Goal: Navigation & Orientation: Find specific page/section

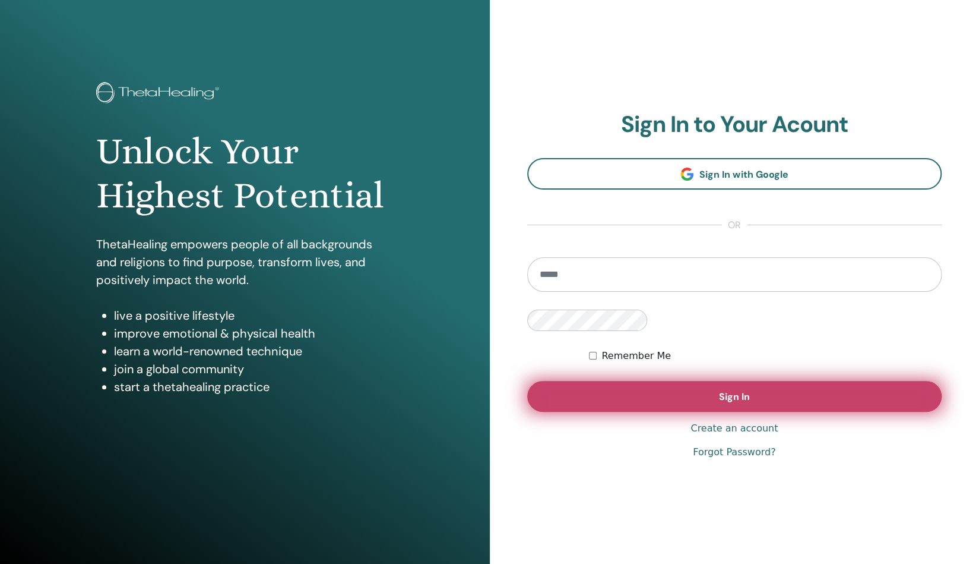
type input "**********"
click at [719, 390] on span "Sign In" at bounding box center [734, 396] width 31 height 12
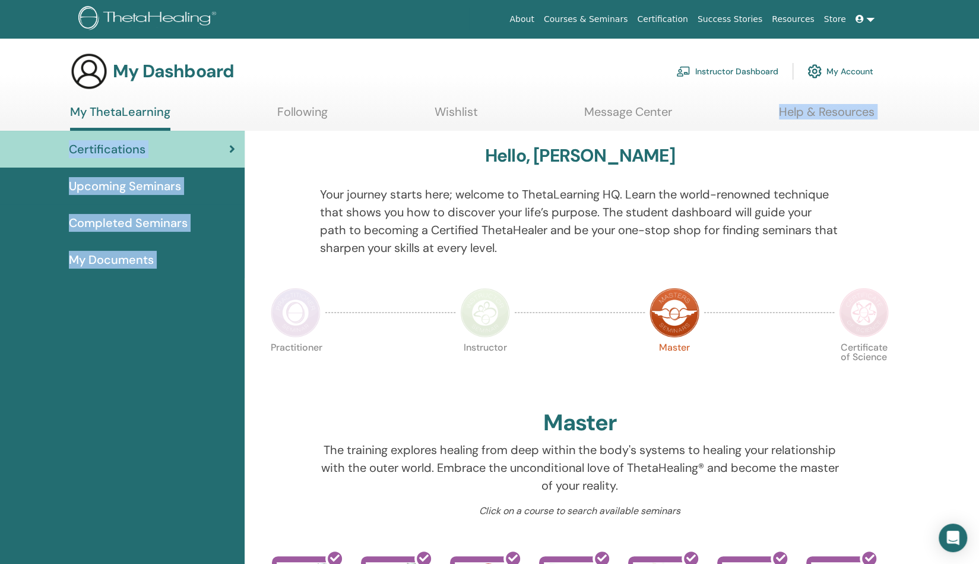
drag, startPoint x: 0, startPoint y: 0, endPoint x: 360, endPoint y: 132, distance: 383.5
click at [360, 132] on div "My Dashboard Instructor Dashboard My Account My ThetaLearning Following Wishlist" at bounding box center [489, 536] width 979 height 969
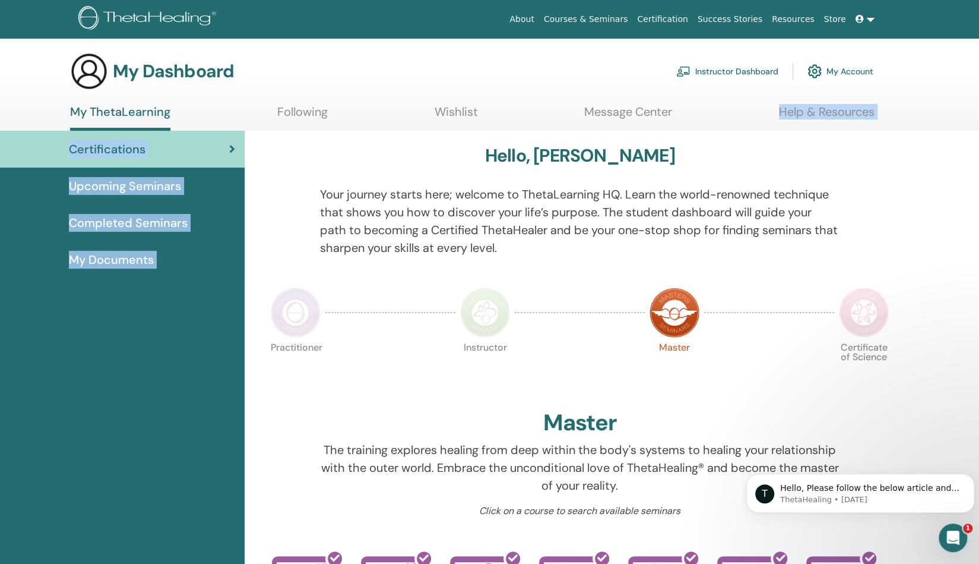
click at [839, 71] on link "My Account" at bounding box center [841, 71] width 66 height 26
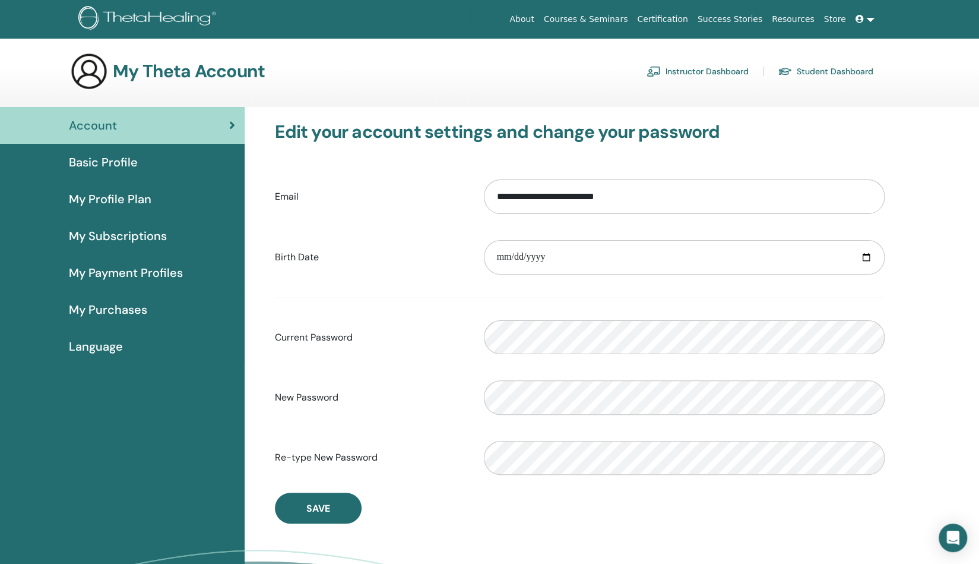
click at [700, 68] on link "Instructor Dashboard" at bounding box center [698, 71] width 102 height 19
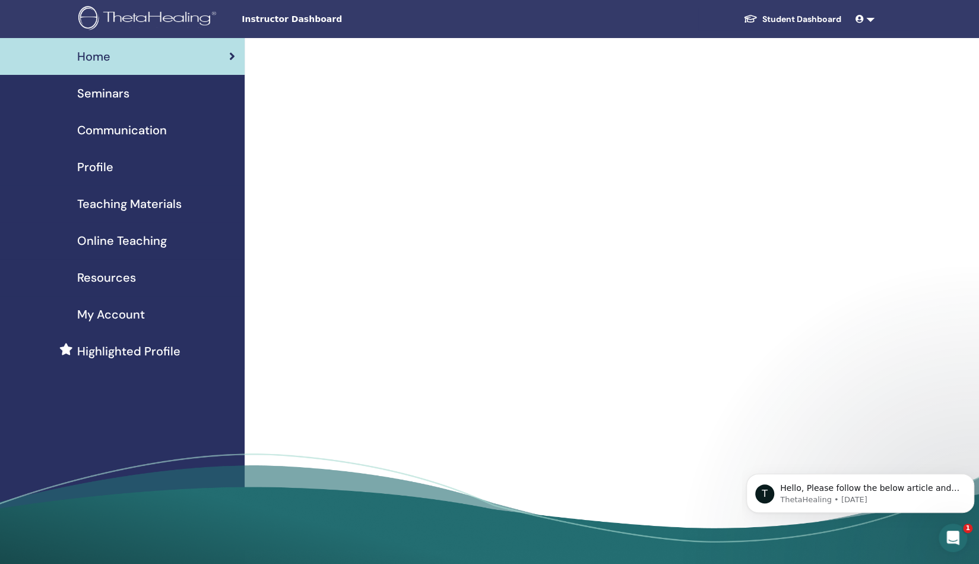
click at [294, 26] on div "Instructor Dashboard Student Dashboard PM Patricia McCarron My ThetaLearning My…" at bounding box center [490, 19] width 908 height 38
click at [118, 93] on span "Seminars" at bounding box center [103, 93] width 52 height 18
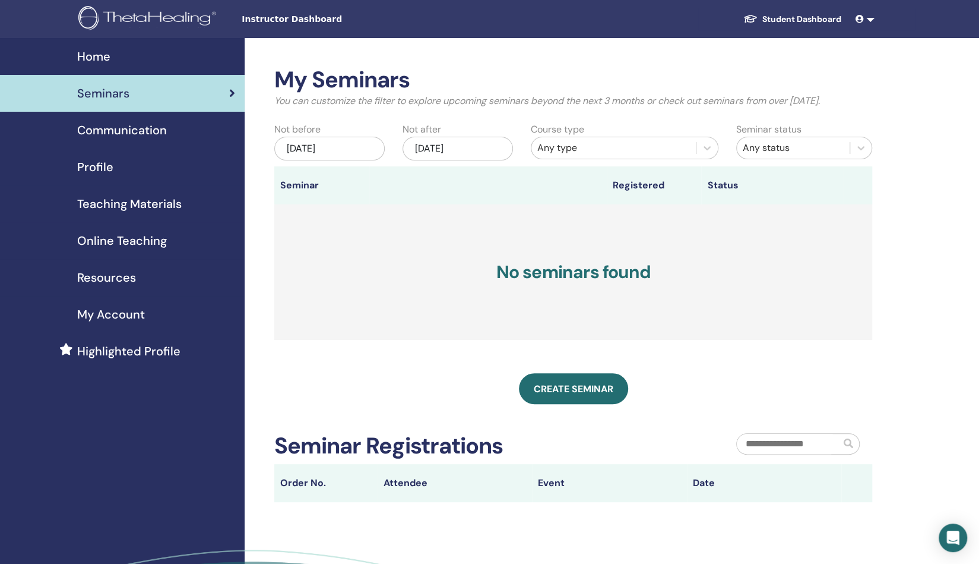
click at [793, 17] on link "Student Dashboard" at bounding box center [792, 19] width 117 height 22
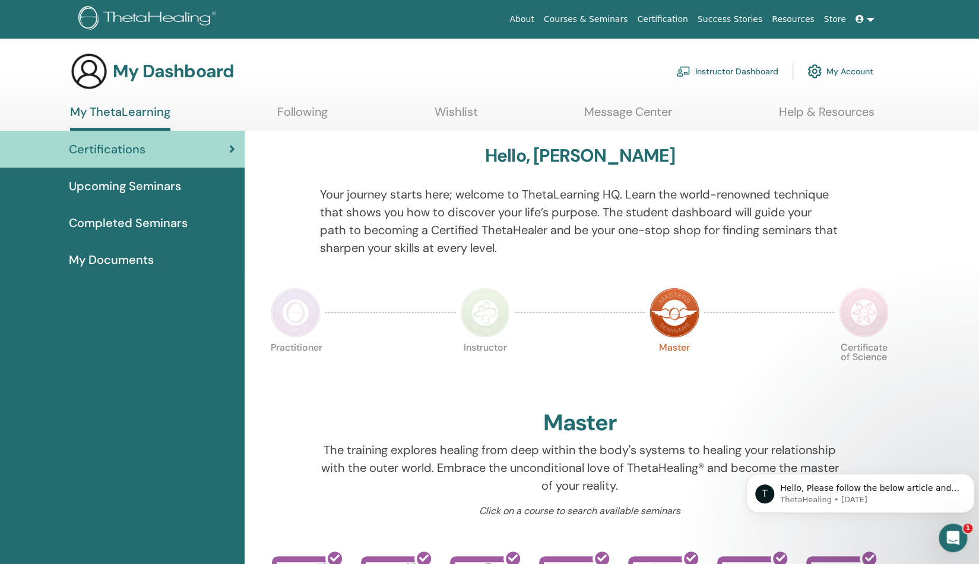
click at [161, 189] on span "Upcoming Seminars" at bounding box center [125, 186] width 112 height 18
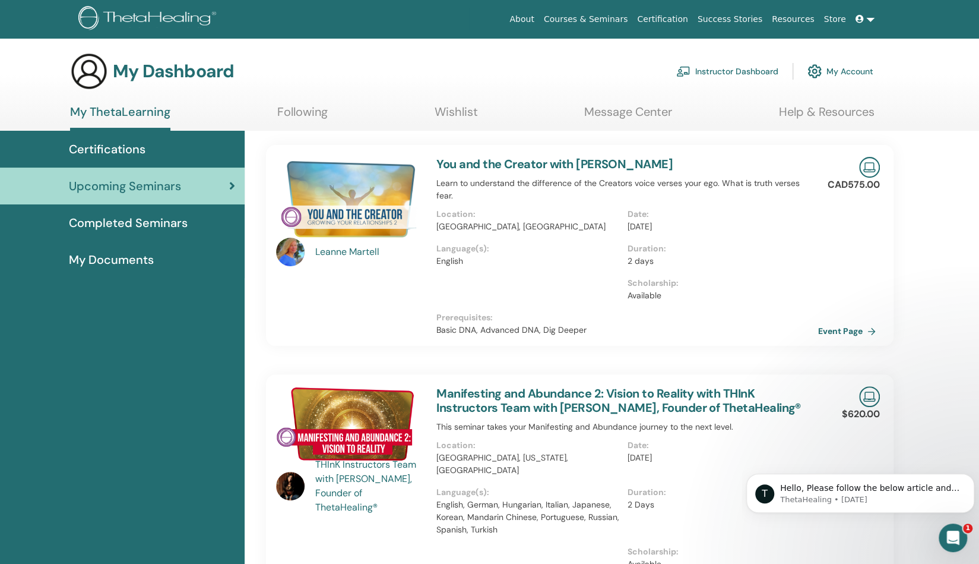
click at [816, 71] on img at bounding box center [815, 71] width 14 height 20
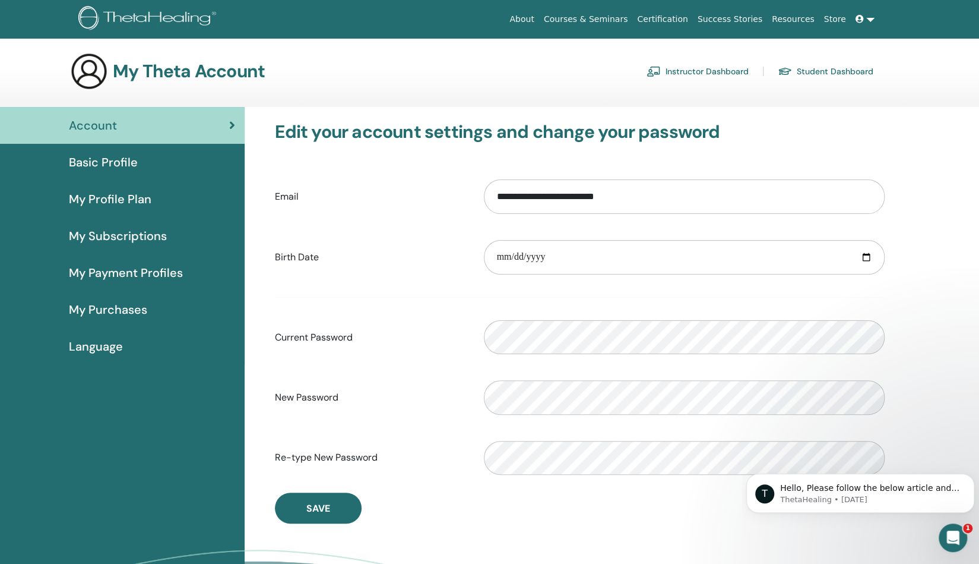
click at [106, 309] on span "My Purchases" at bounding box center [108, 310] width 78 height 18
